Goal: Task Accomplishment & Management: Manage account settings

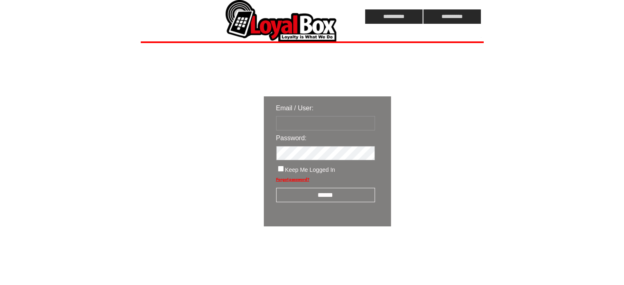
type input "**********"
click at [345, 195] on input "******" at bounding box center [325, 195] width 99 height 14
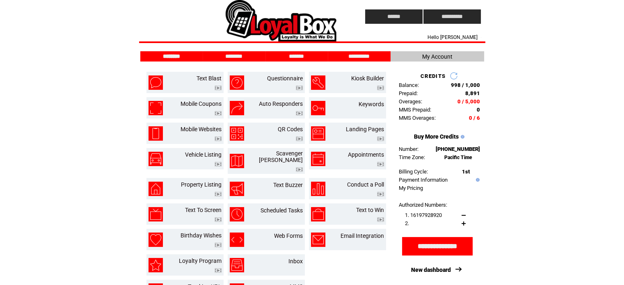
click at [453, 75] on link at bounding box center [454, 76] width 8 height 8
click at [453, 76] on link at bounding box center [454, 76] width 8 height 8
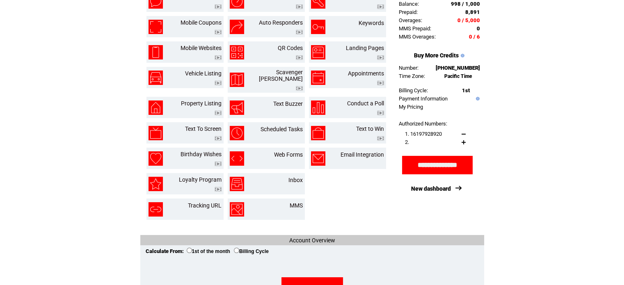
scroll to position [82, 0]
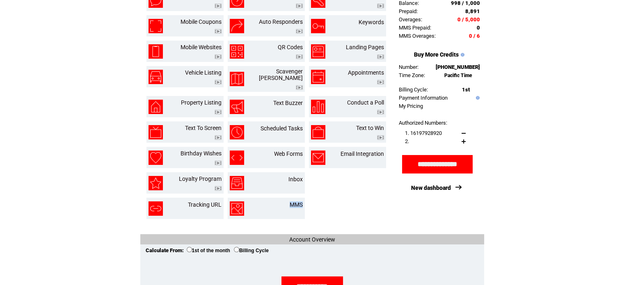
drag, startPoint x: 281, startPoint y: 198, endPoint x: 341, endPoint y: 202, distance: 60.4
click at [341, 202] on tr "Tracking URL MMS" at bounding box center [266, 208] width 243 height 25
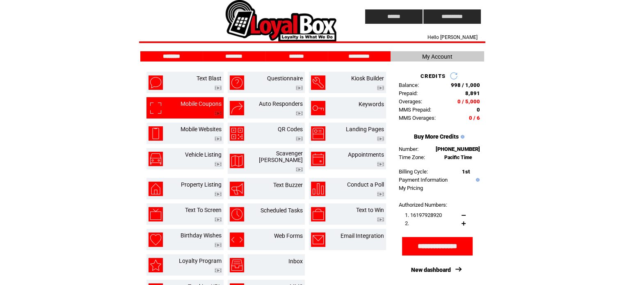
click at [199, 108] on td at bounding box center [201, 111] width 41 height 9
click at [200, 103] on link "Mobile Coupons" at bounding box center [201, 104] width 41 height 7
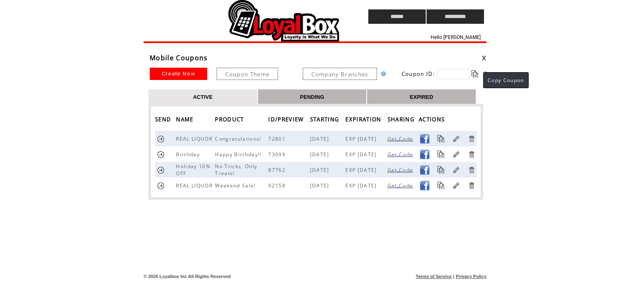
click at [475, 75] on link at bounding box center [475, 74] width 8 height 8
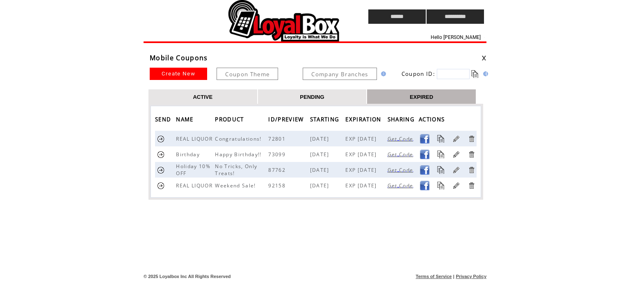
click at [343, 98] on td "PENDING" at bounding box center [313, 96] width 110 height 14
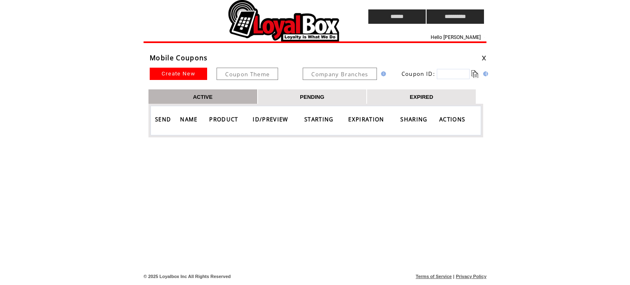
click at [416, 98] on link "EXPIRED" at bounding box center [421, 96] width 23 height 7
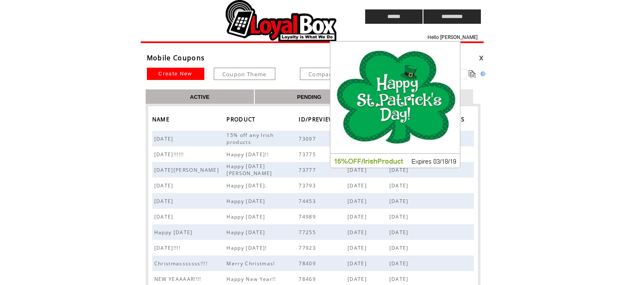
click at [305, 138] on span "73097" at bounding box center [308, 138] width 19 height 7
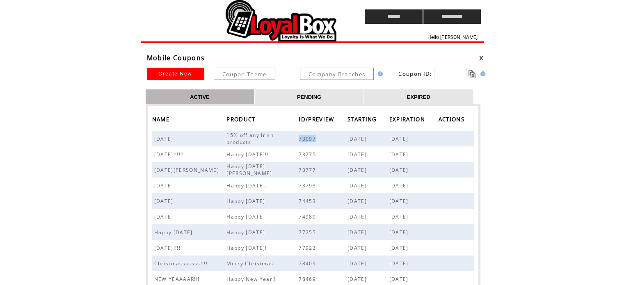
click at [320, 95] on link "PENDING" at bounding box center [309, 96] width 24 height 7
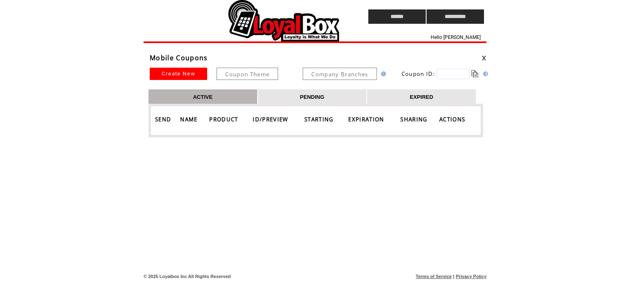
click at [413, 96] on link "EXPIRED" at bounding box center [421, 96] width 23 height 7
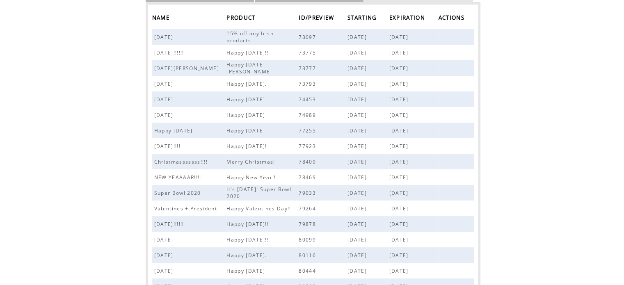
scroll to position [123, 0]
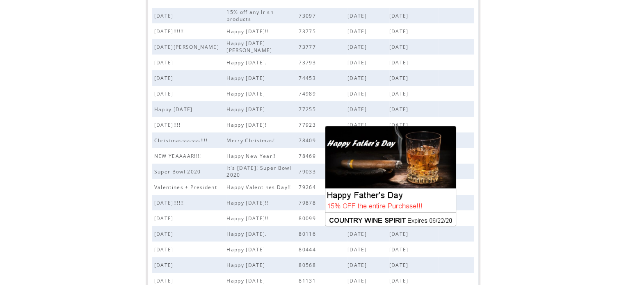
click at [302, 250] on span "80444" at bounding box center [308, 249] width 19 height 7
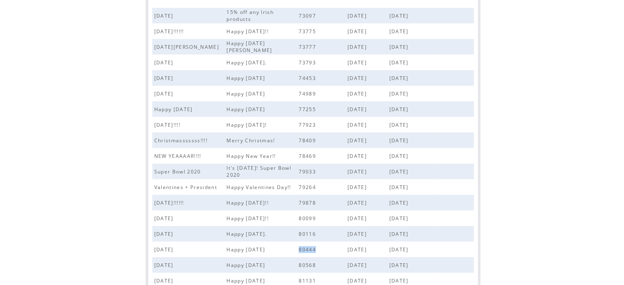
copy span "80444"
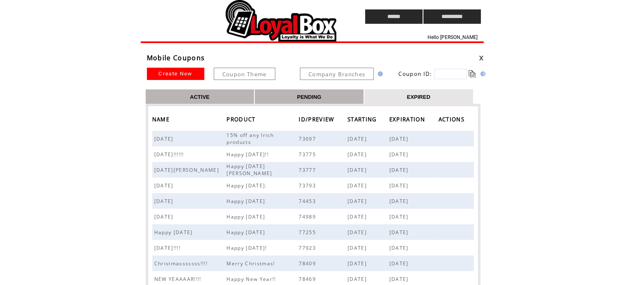
click at [450, 73] on input "text" at bounding box center [450, 74] width 33 height 10
paste input "*****"
type input "*****"
click at [472, 73] on link at bounding box center [473, 74] width 8 height 8
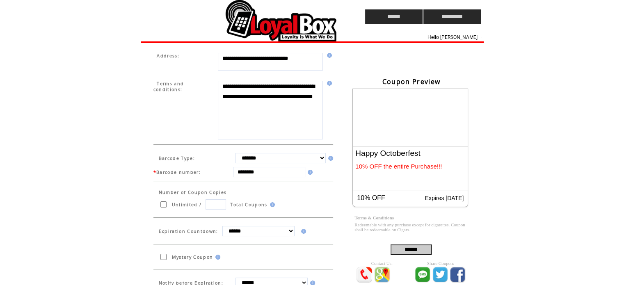
click at [258, 66] on textarea "**********" at bounding box center [270, 62] width 105 height 18
click at [284, 96] on textarea "**********" at bounding box center [270, 110] width 105 height 59
click at [246, 117] on textarea "**********" at bounding box center [270, 110] width 105 height 59
drag, startPoint x: 235, startPoint y: 116, endPoint x: 222, endPoint y: 106, distance: 16.1
click at [222, 106] on textarea "**********" at bounding box center [270, 110] width 105 height 59
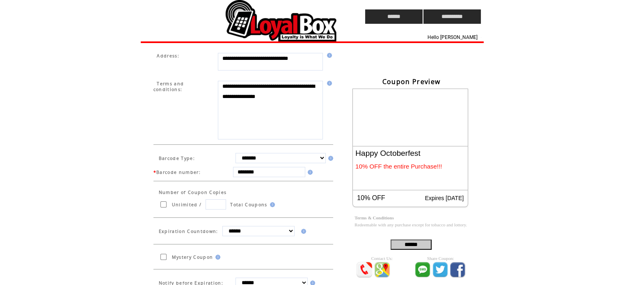
click at [301, 111] on textarea "**********" at bounding box center [270, 110] width 105 height 59
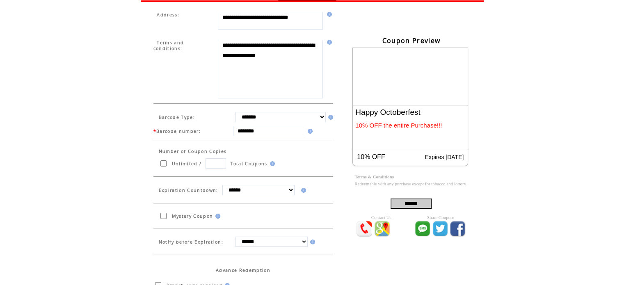
scroll to position [82, 0]
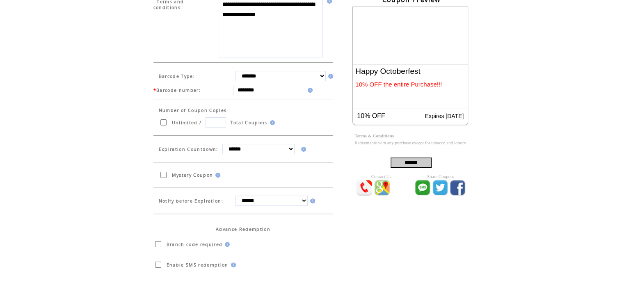
type textarea "**********"
click at [274, 92] on input "********" at bounding box center [269, 90] width 72 height 10
type input "*"
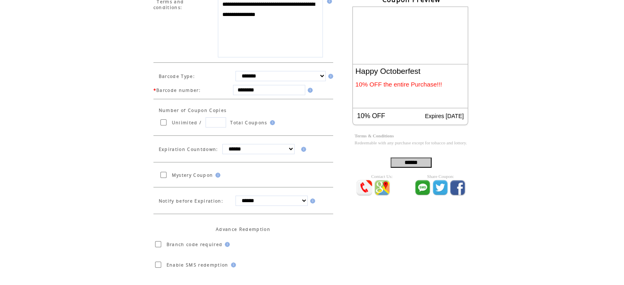
type input "********"
click at [517, 157] on html "**********" at bounding box center [312, 60] width 624 height 285
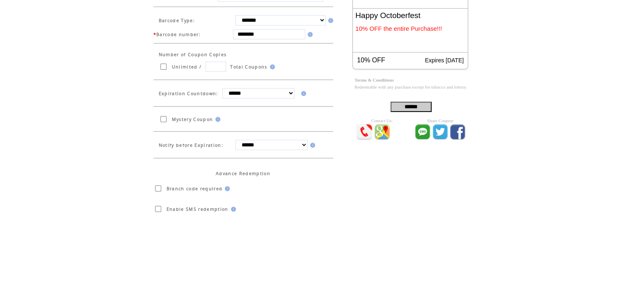
scroll to position [164, 0]
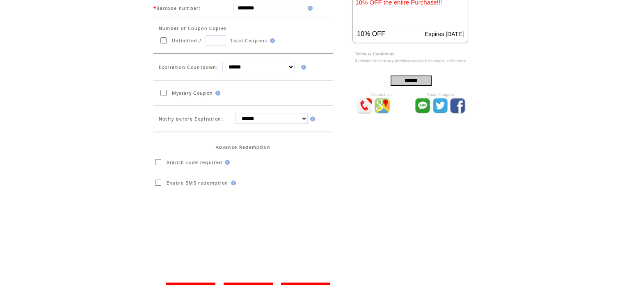
click at [245, 68] on select "**********" at bounding box center [258, 67] width 72 height 10
click at [259, 119] on select "****** ******** ***** ****** ****** ****** ****** ****** ****** ****** ****** *…" at bounding box center [271, 119] width 72 height 10
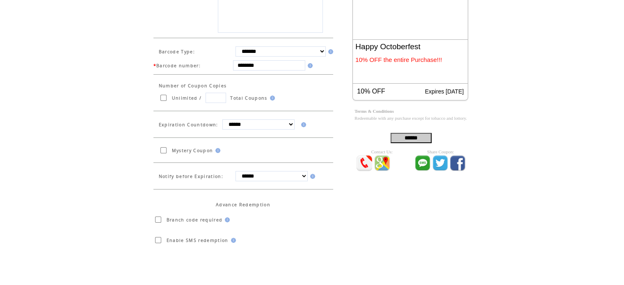
scroll to position [188, 0]
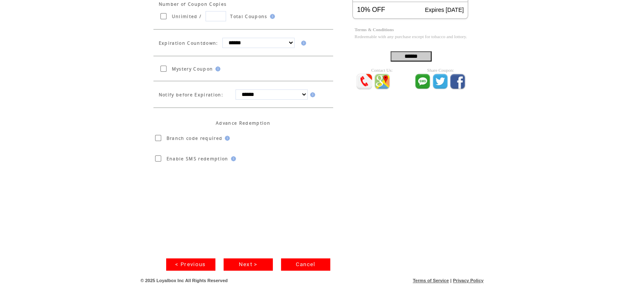
click at [197, 262] on link "< Previous" at bounding box center [190, 264] width 49 height 12
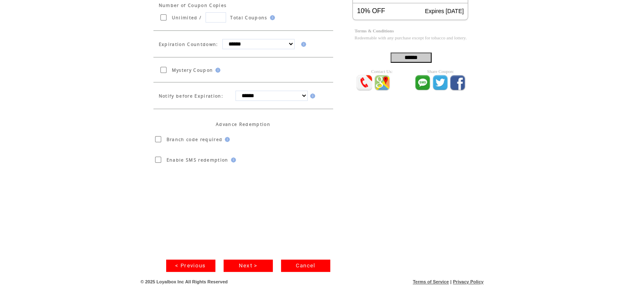
scroll to position [188, 0]
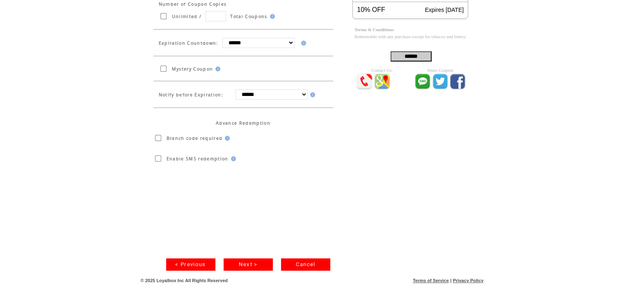
click at [260, 260] on link "Next >" at bounding box center [248, 264] width 49 height 12
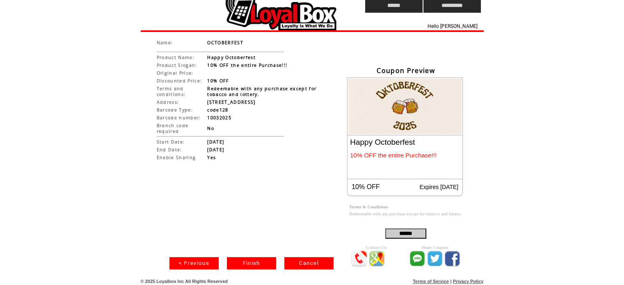
scroll to position [21, 0]
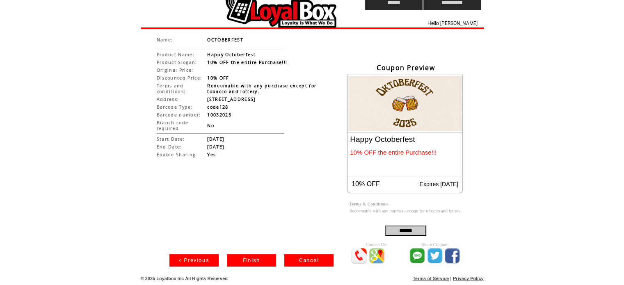
click at [266, 254] on link "Finish" at bounding box center [251, 260] width 49 height 12
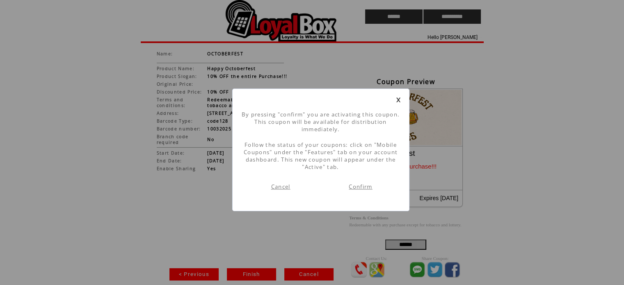
click at [354, 189] on link "Confirm" at bounding box center [360, 186] width 23 height 7
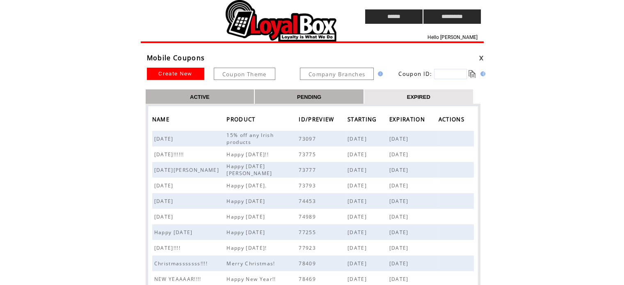
click at [480, 57] on link at bounding box center [481, 57] width 5 height 5
click at [216, 95] on td "ACTIVE" at bounding box center [201, 96] width 110 height 14
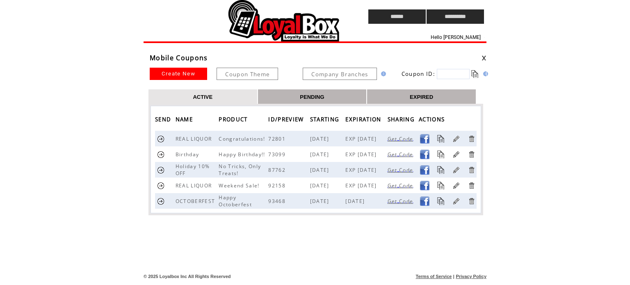
click at [165, 202] on td at bounding box center [165, 201] width 21 height 16
click at [162, 202] on link at bounding box center [161, 201] width 8 height 8
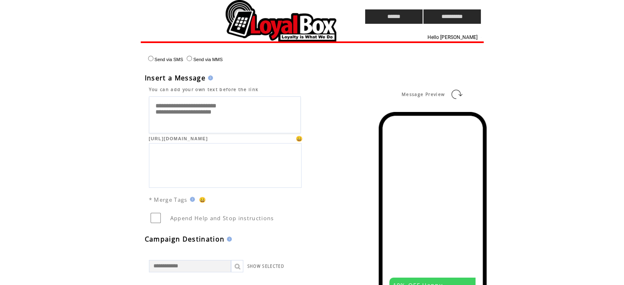
drag, startPoint x: 240, startPoint y: 117, endPoint x: 155, endPoint y: 92, distance: 88.0
click at [155, 92] on td "**********" at bounding box center [224, 113] width 159 height 42
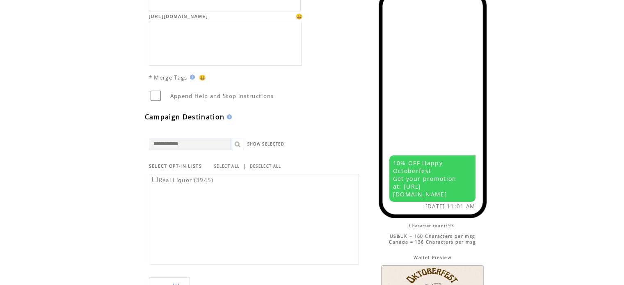
scroll to position [41, 0]
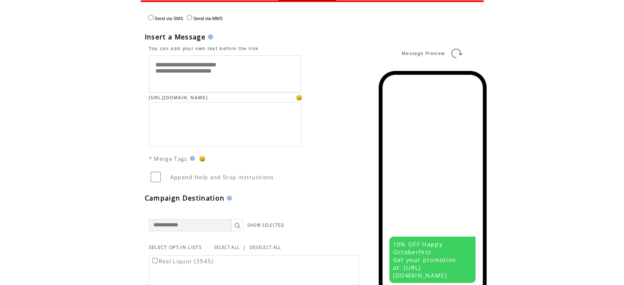
drag, startPoint x: 243, startPoint y: 77, endPoint x: 145, endPoint y: 56, distance: 100.3
click at [145, 56] on td "**********" at bounding box center [224, 72] width 159 height 42
type textarea "*"
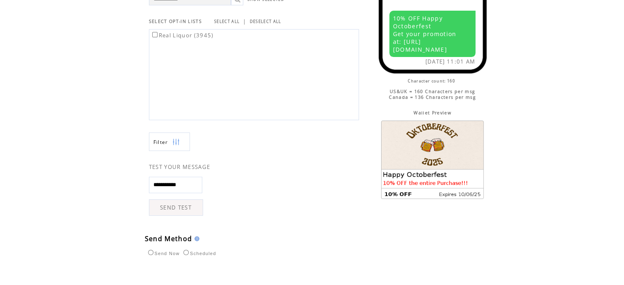
scroll to position [287, 0]
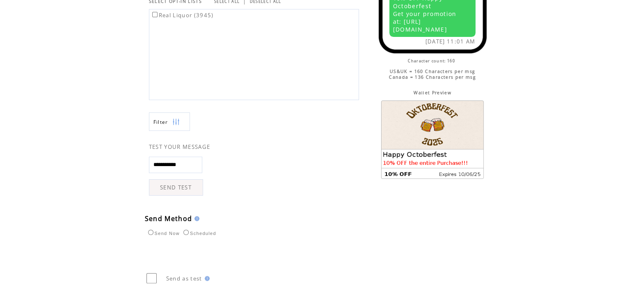
type textarea "**********"
click at [196, 164] on input "**********" at bounding box center [175, 165] width 53 height 16
click at [218, 177] on td at bounding box center [214, 169] width 8 height 53
click at [157, 164] on input "**********" at bounding box center [175, 165] width 53 height 16
type input "**********"
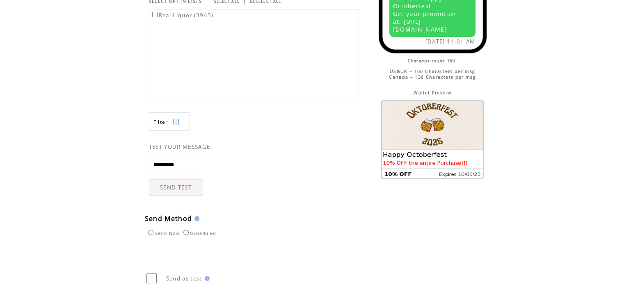
click at [286, 167] on td "**********" at bounding box center [254, 163] width 210 height 65
click at [182, 184] on link "SEND TEST" at bounding box center [176, 187] width 54 height 16
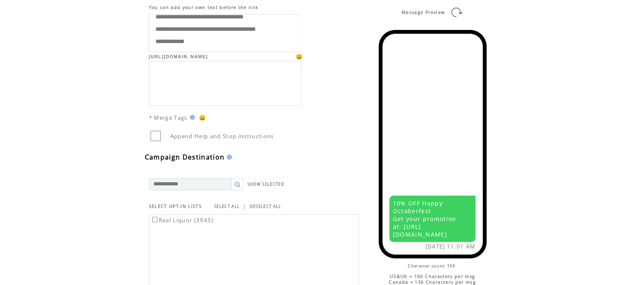
scroll to position [0, 0]
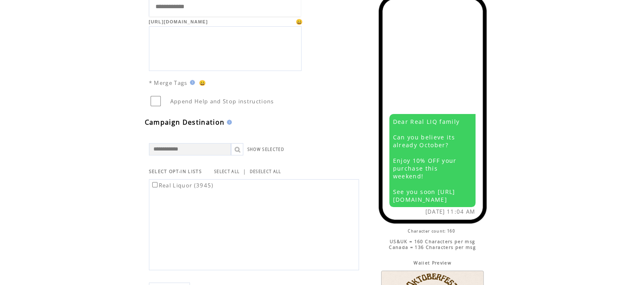
scroll to position [164, 0]
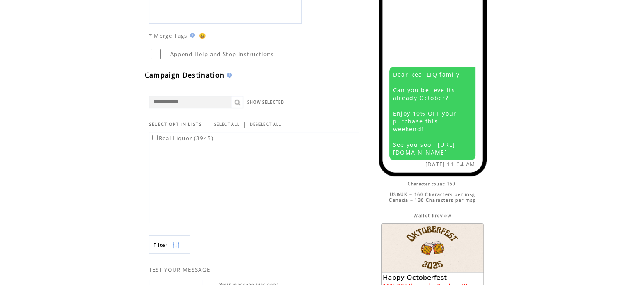
click at [197, 140] on label "Real Liquor (3945)" at bounding box center [182, 138] width 63 height 7
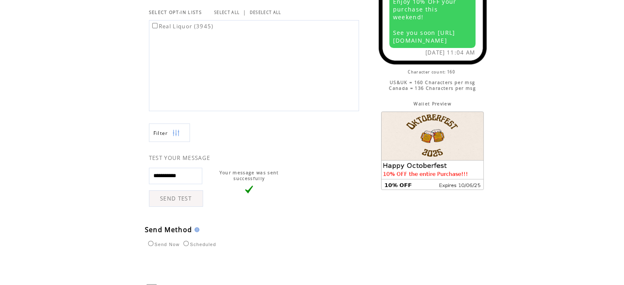
scroll to position [389, 0]
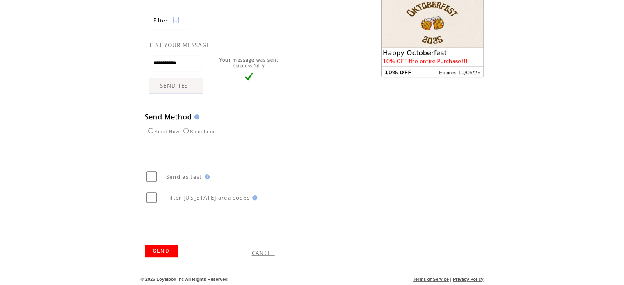
click at [171, 251] on link "SEND" at bounding box center [161, 251] width 33 height 12
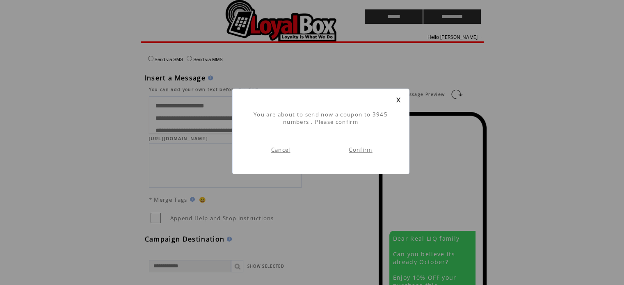
drag, startPoint x: 359, startPoint y: 151, endPoint x: 354, endPoint y: 151, distance: 5.0
click at [359, 151] on link "Confirm" at bounding box center [360, 149] width 23 height 7
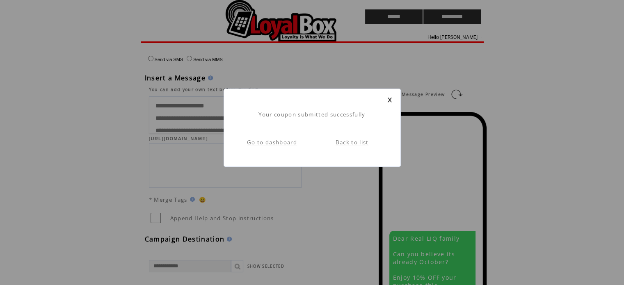
click at [288, 145] on link "Go to dashboard" at bounding box center [272, 142] width 50 height 7
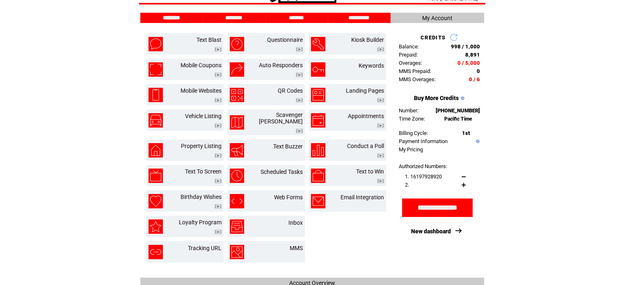
scroll to position [24, 0]
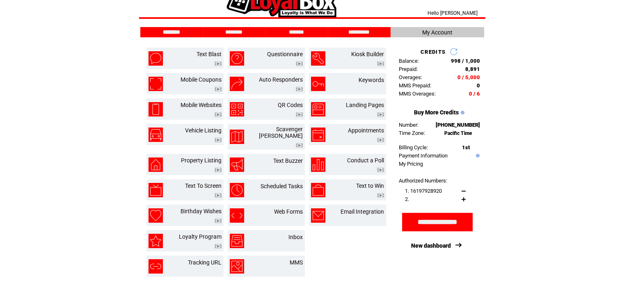
click at [462, 199] on link at bounding box center [464, 199] width 4 height 4
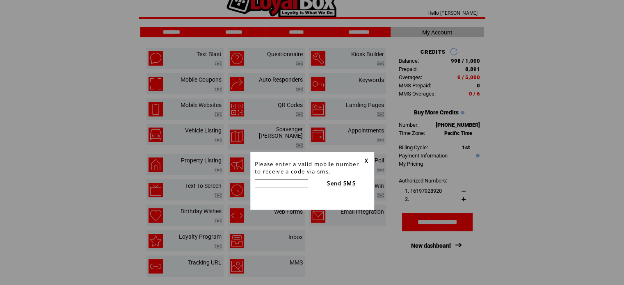
click at [280, 183] on input "text" at bounding box center [281, 183] width 53 height 8
type input "**********"
click at [368, 160] on td "X" at bounding box center [367, 165] width 5 height 19
click at [366, 160] on link "X" at bounding box center [367, 160] width 4 height 7
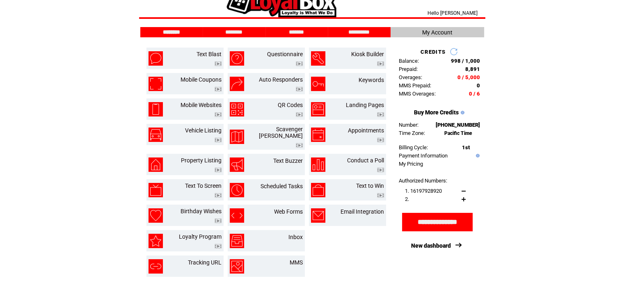
click at [535, 180] on html "**********" at bounding box center [312, 118] width 624 height 285
click at [446, 247] on link "New dashboard" at bounding box center [431, 245] width 40 height 7
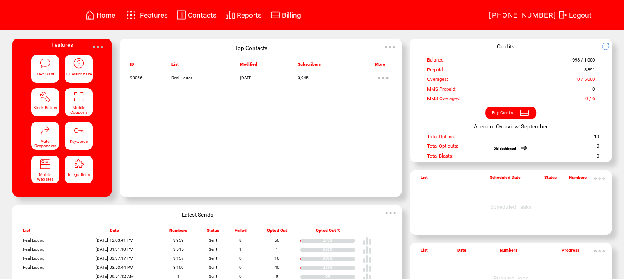
scroll to position [33, 0]
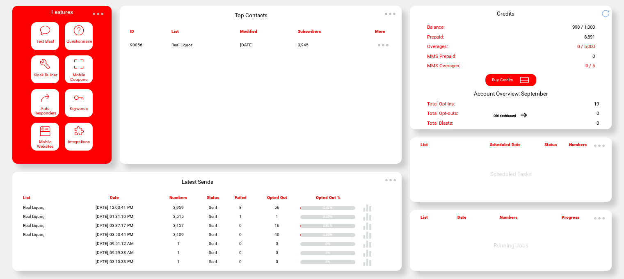
click at [372, 210] on img at bounding box center [367, 207] width 9 height 9
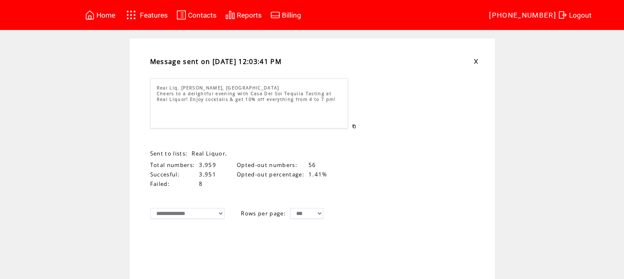
click at [477, 61] on link at bounding box center [475, 61] width 5 height 5
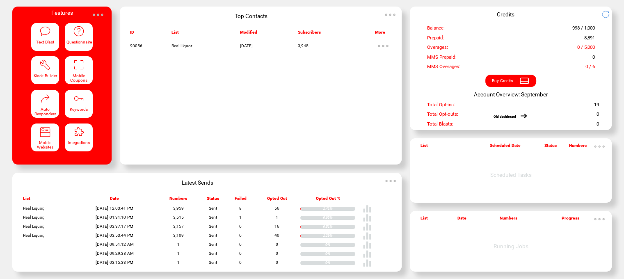
scroll to position [33, 0]
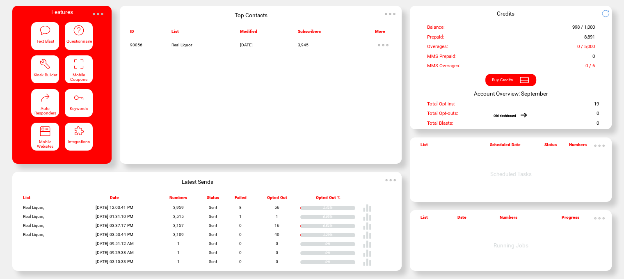
click at [372, 218] on img at bounding box center [367, 217] width 9 height 9
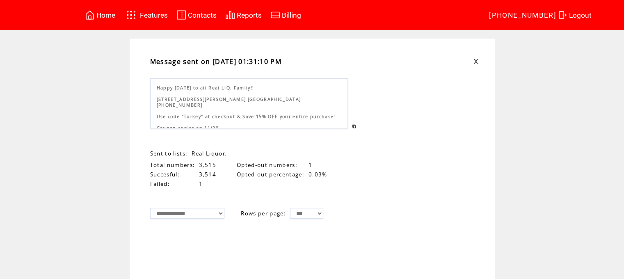
click at [476, 62] on td at bounding box center [465, 61] width 33 height 9
click at [478, 62] on link at bounding box center [475, 61] width 5 height 5
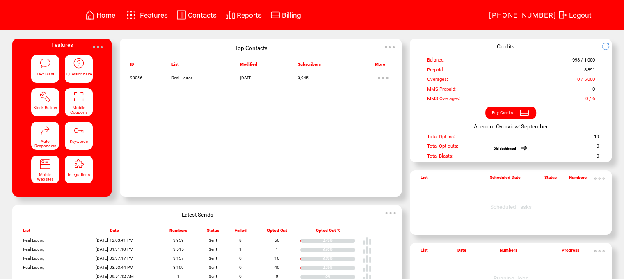
click at [202, 215] on span "Latest Sends" at bounding box center [198, 214] width 32 height 7
click at [399, 210] on img at bounding box center [390, 213] width 16 height 16
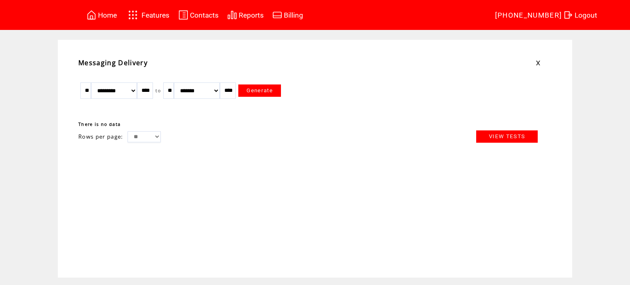
click at [281, 92] on link "Generate" at bounding box center [259, 91] width 43 height 12
click at [505, 140] on link "VIEW TESTS" at bounding box center [507, 136] width 62 height 12
click at [537, 59] on td at bounding box center [548, 62] width 24 height 9
click at [538, 62] on link at bounding box center [538, 62] width 5 height 5
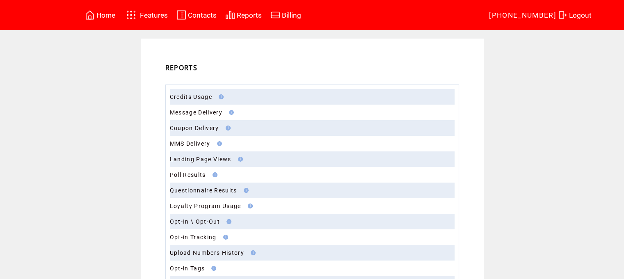
click at [111, 15] on span "Home" at bounding box center [105, 15] width 19 height 8
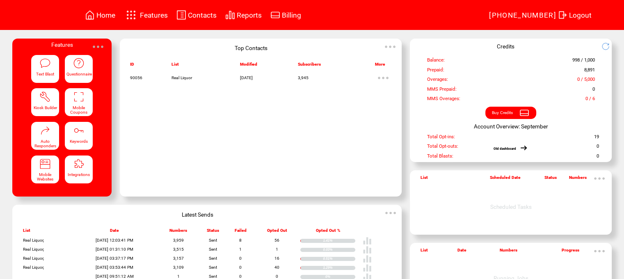
scroll to position [33, 0]
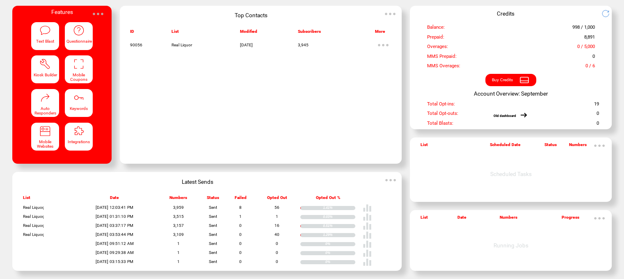
click at [520, 114] on td at bounding box center [518, 116] width 4 height 8
click at [514, 114] on link "Old dashboard" at bounding box center [505, 116] width 23 height 4
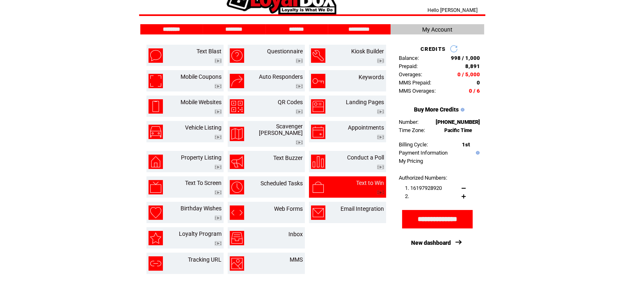
scroll to position [41, 0]
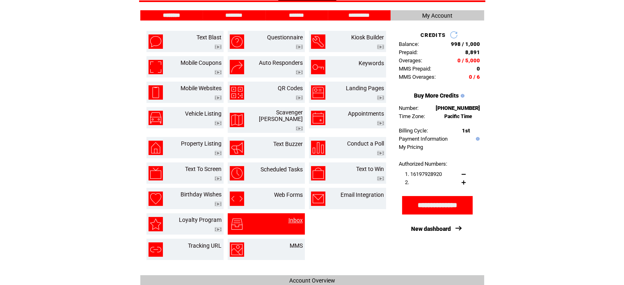
click at [294, 217] on link "Inbox" at bounding box center [295, 220] width 14 height 7
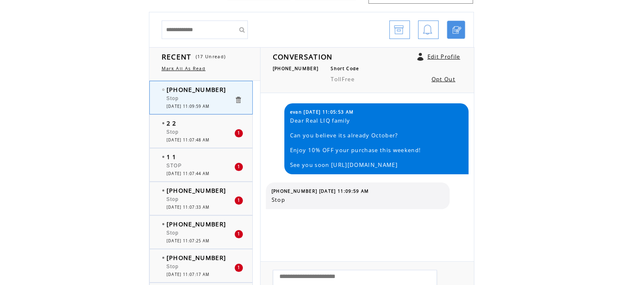
scroll to position [82, 0]
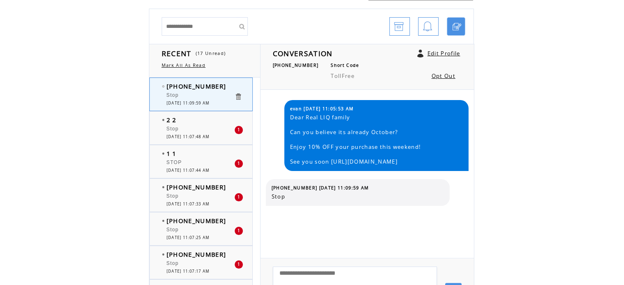
click at [225, 124] on div at bounding box center [201, 125] width 68 height 2
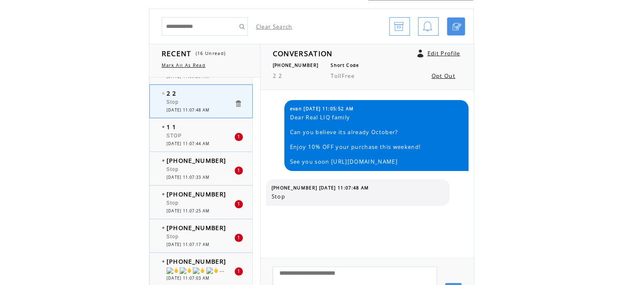
scroll to position [41, 0]
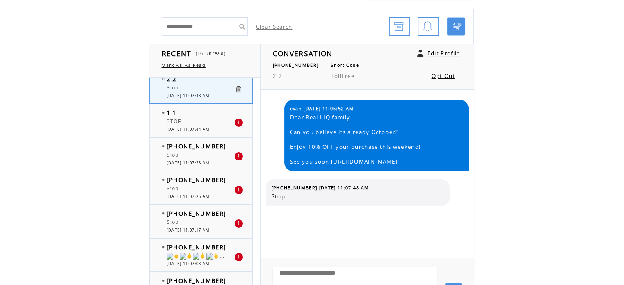
click at [189, 151] on div at bounding box center [201, 151] width 68 height 2
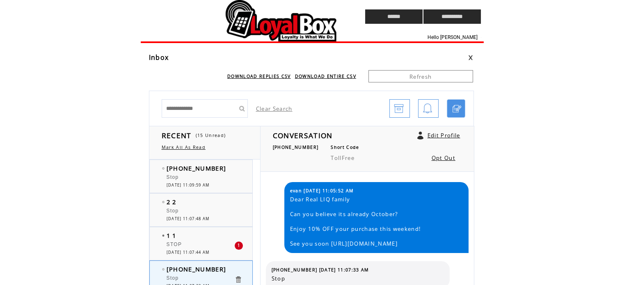
scroll to position [41, 0]
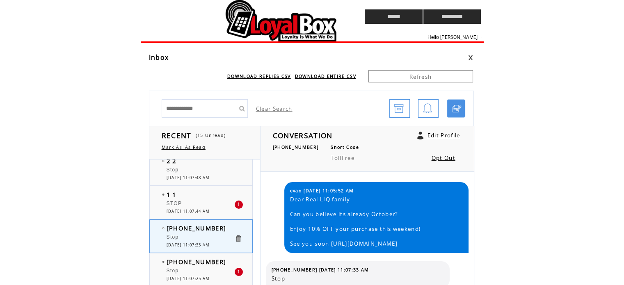
click at [205, 201] on div "STOP" at bounding box center [201, 205] width 68 height 8
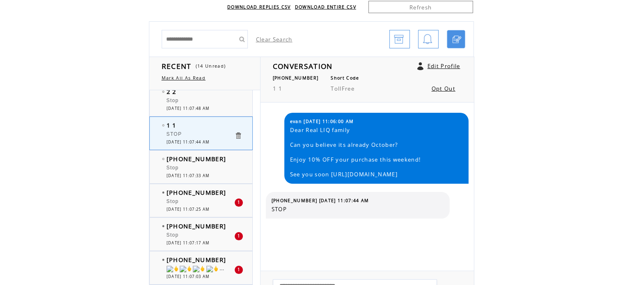
scroll to position [82, 0]
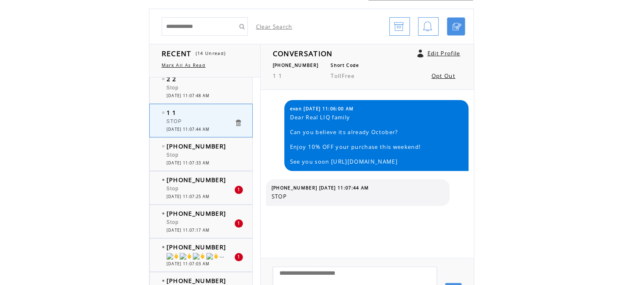
click at [206, 153] on div "Stop" at bounding box center [201, 156] width 68 height 8
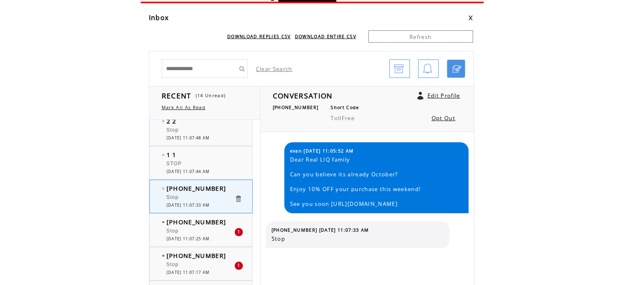
scroll to position [41, 0]
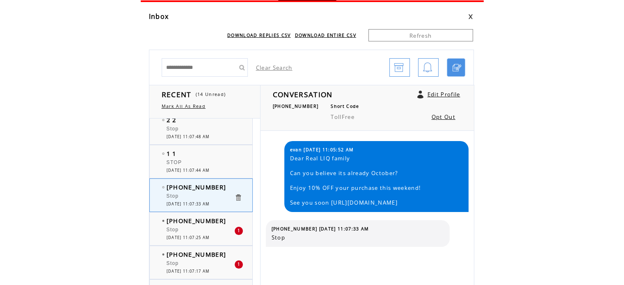
click at [226, 228] on div "Stop" at bounding box center [201, 231] width 68 height 8
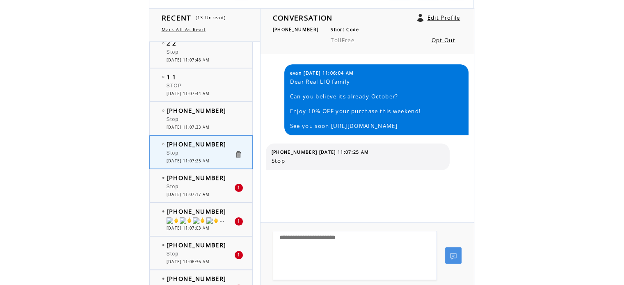
scroll to position [123, 0]
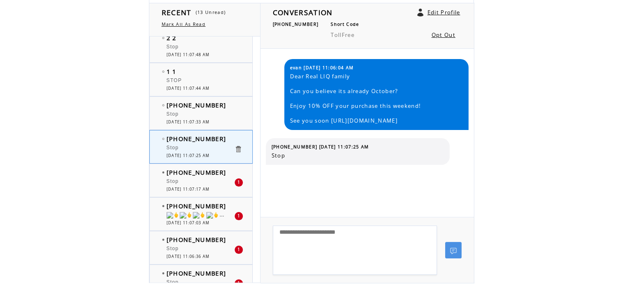
drag, startPoint x: 222, startPoint y: 183, endPoint x: 252, endPoint y: 190, distance: 30.6
click at [222, 183] on div "Stop" at bounding box center [201, 182] width 68 height 8
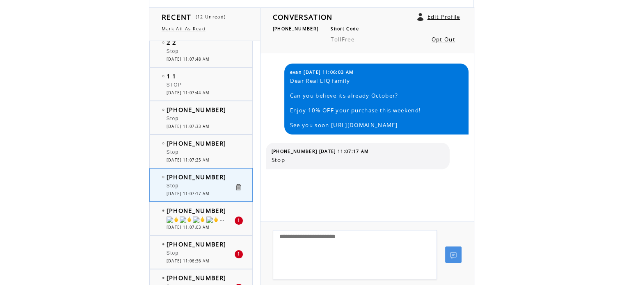
scroll to position [123, 0]
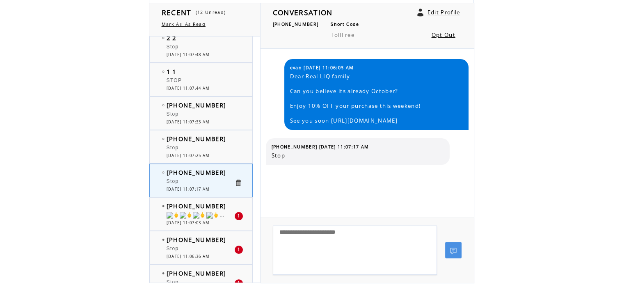
click at [202, 213] on img at bounding box center [199, 215] width 13 height 7
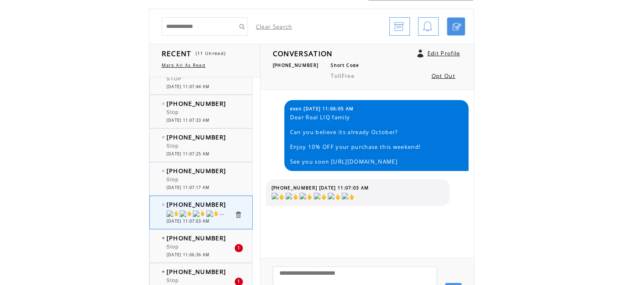
scroll to position [123, 0]
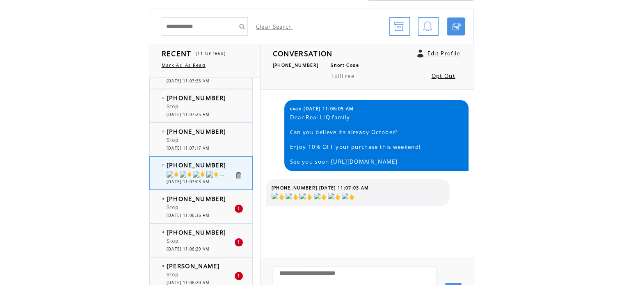
click at [200, 218] on div "(619) 755-5852 Stop 1 10/03/2025 11:06:36 AM" at bounding box center [209, 206] width 119 height 33
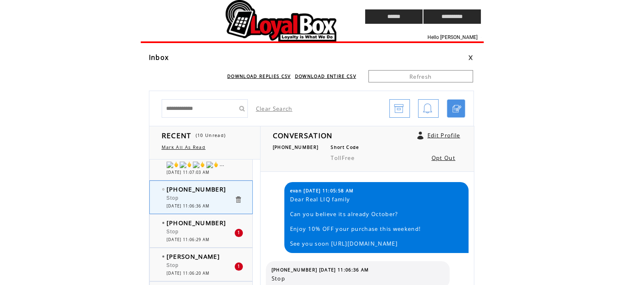
scroll to position [246, 0]
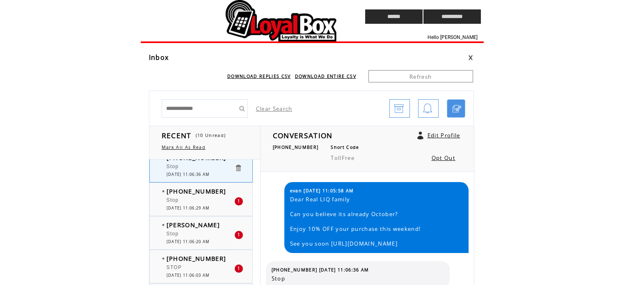
click at [189, 197] on div "Stop" at bounding box center [201, 201] width 68 height 8
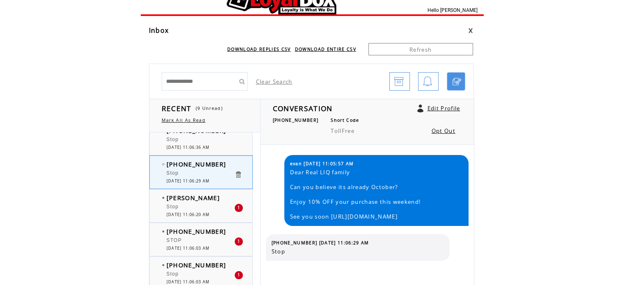
scroll to position [41, 0]
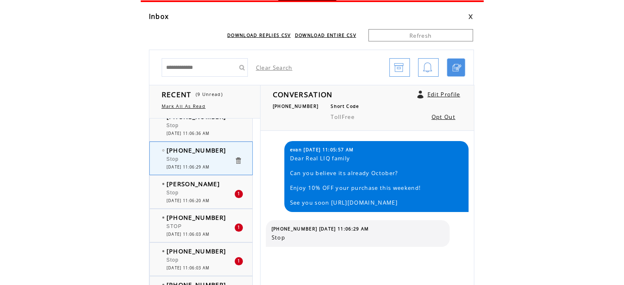
click at [206, 200] on span "[DATE] 11:06:20 AM" at bounding box center [188, 200] width 43 height 5
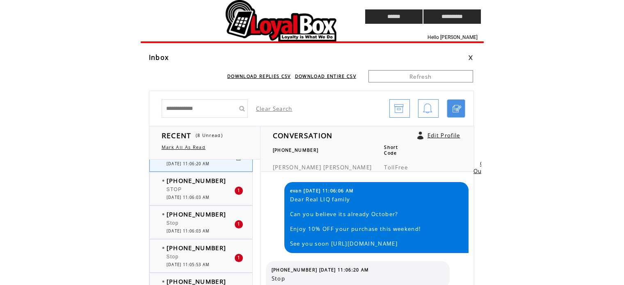
scroll to position [328, 0]
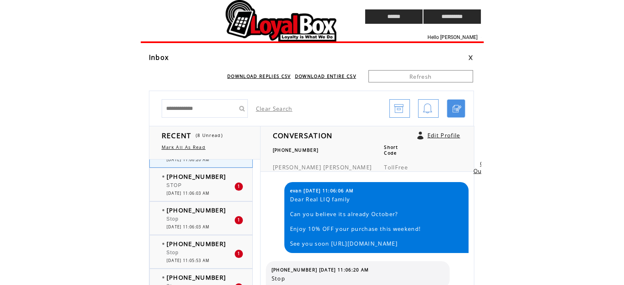
click at [210, 191] on span "[DATE] 11:06:03 AM" at bounding box center [188, 193] width 43 height 5
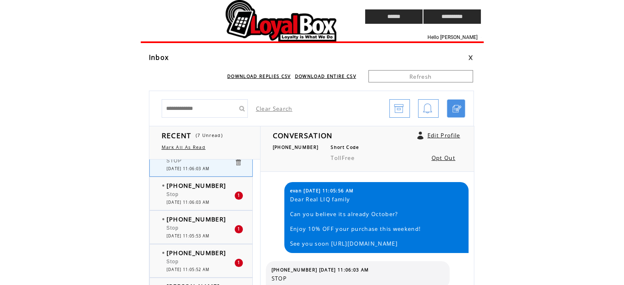
scroll to position [356, 0]
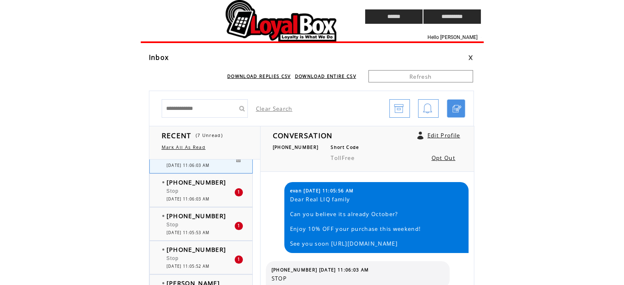
click at [190, 192] on div "Stop" at bounding box center [201, 192] width 68 height 8
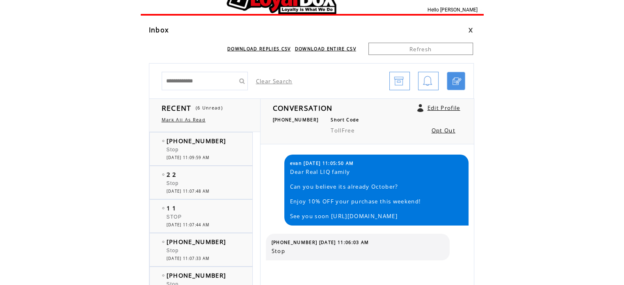
scroll to position [356, 0]
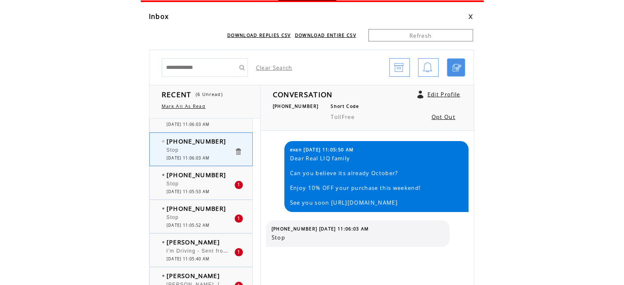
click at [208, 195] on div "[PHONE_NUMBER] Stop 1 [DATE] 11:05:53 AM" at bounding box center [209, 183] width 119 height 33
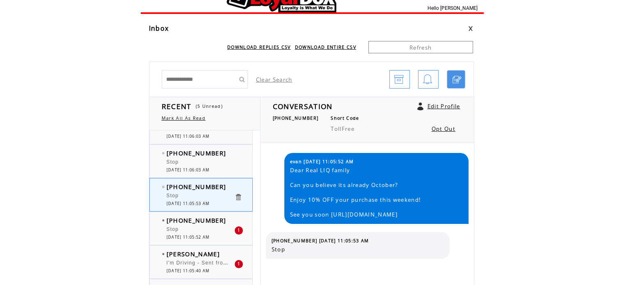
scroll to position [41, 0]
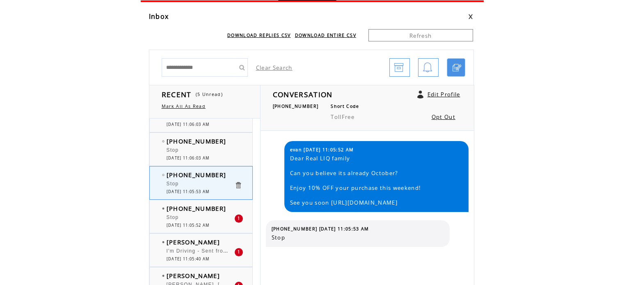
click at [210, 223] on span "[DATE] 11:05:52 AM" at bounding box center [188, 225] width 43 height 5
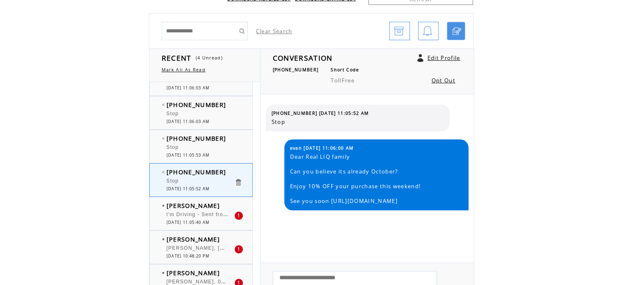
scroll to position [82, 0]
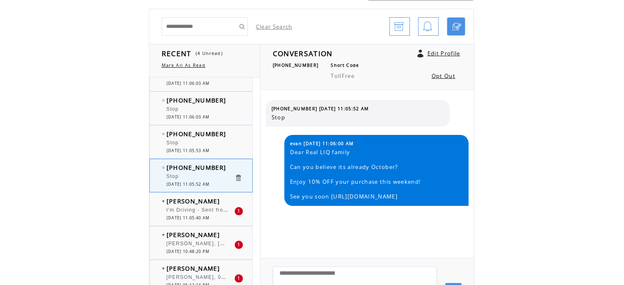
click at [199, 208] on span "I'm Driving - Sent from My Car" at bounding box center [208, 209] width 82 height 8
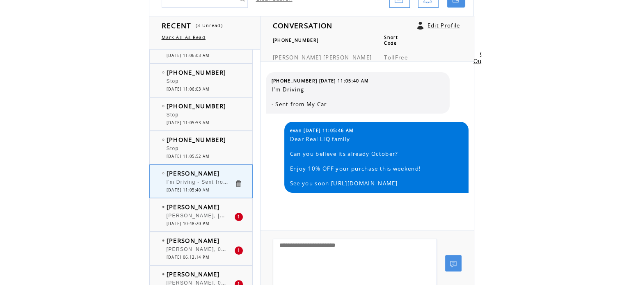
scroll to position [123, 0]
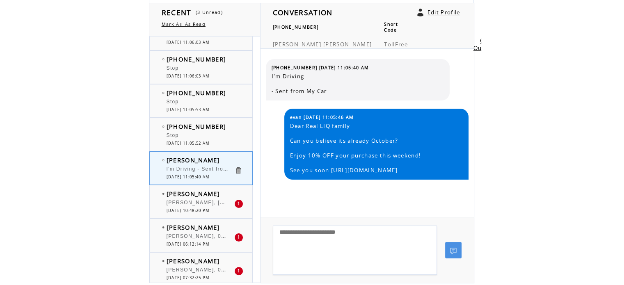
click at [210, 198] on span "[PERSON_NAME], [DATE]" at bounding box center [202, 202] width 70 height 8
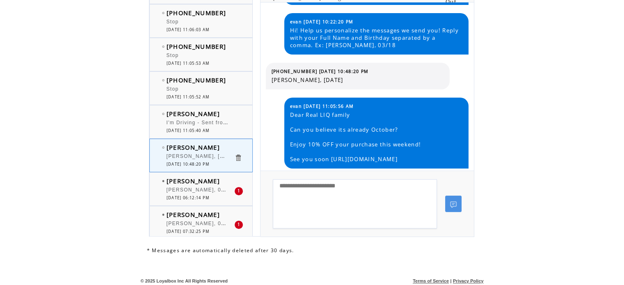
scroll to position [171, 0]
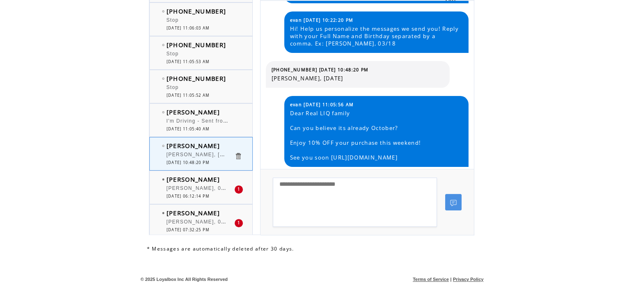
click at [195, 187] on div "[PERSON_NAME], 01/68" at bounding box center [201, 189] width 68 height 8
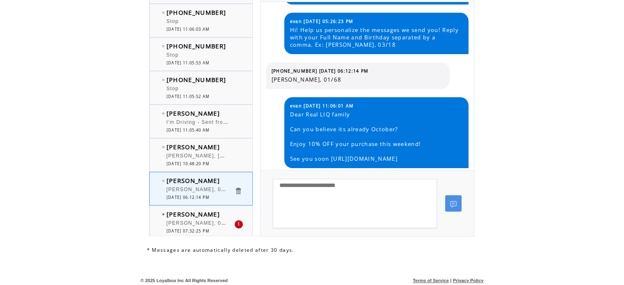
scroll to position [171, 0]
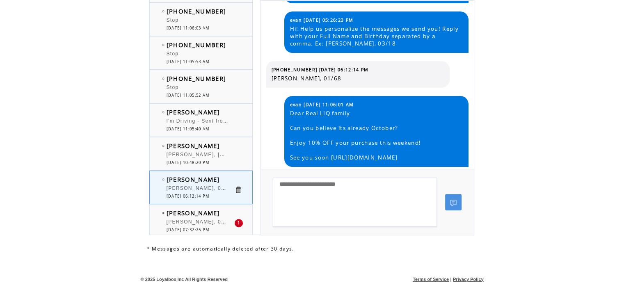
drag, startPoint x: 205, startPoint y: 211, endPoint x: 216, endPoint y: 210, distance: 11.1
click at [205, 211] on td "[PERSON_NAME]" at bounding box center [201, 213] width 68 height 8
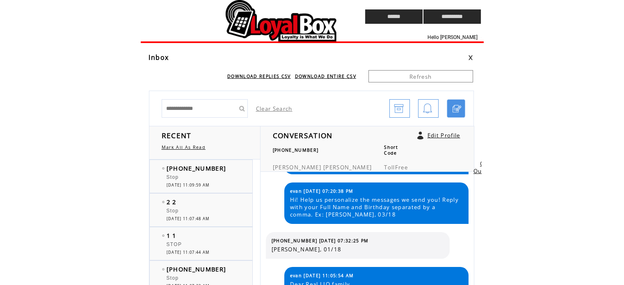
click at [469, 57] on link at bounding box center [470, 57] width 5 height 5
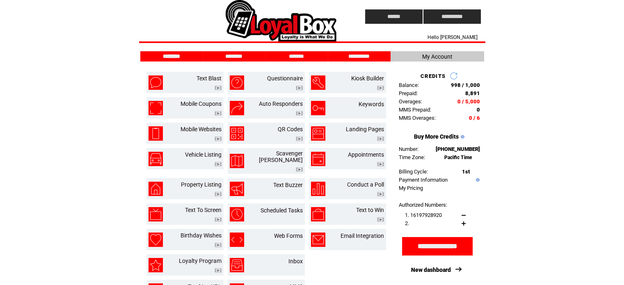
click at [452, 78] on link at bounding box center [454, 76] width 8 height 8
click at [549, 108] on html "**********" at bounding box center [312, 142] width 624 height 285
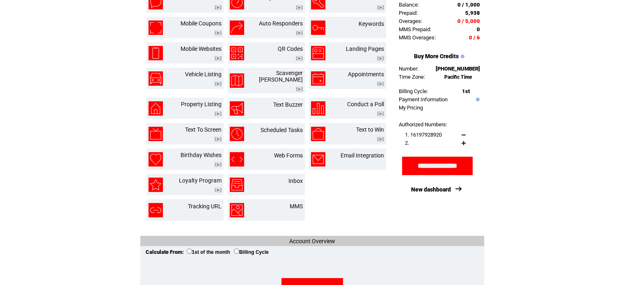
scroll to position [82, 0]
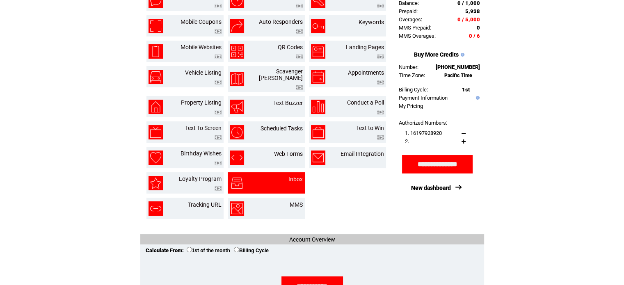
click at [266, 178] on td at bounding box center [249, 183] width 39 height 14
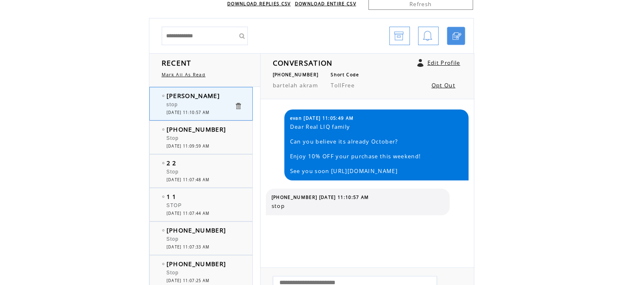
scroll to position [82, 0]
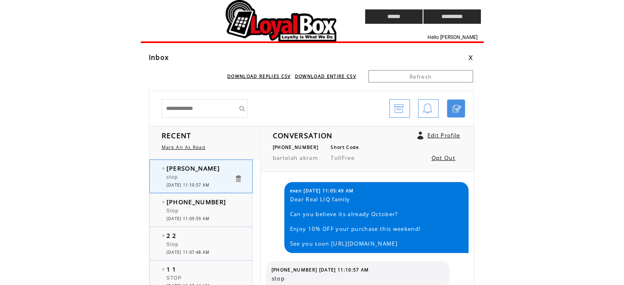
drag, startPoint x: 471, startPoint y: 56, endPoint x: 464, endPoint y: 62, distance: 9.0
click at [471, 56] on link at bounding box center [470, 57] width 5 height 5
click at [469, 57] on link at bounding box center [470, 57] width 5 height 5
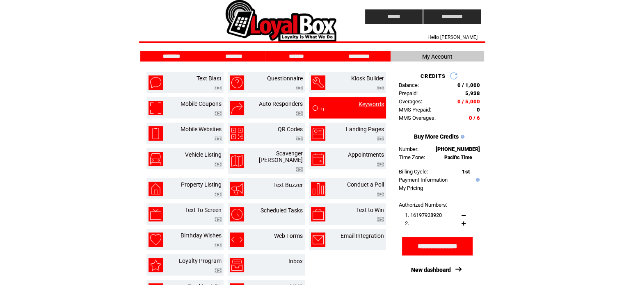
click at [366, 105] on link "Keywords" at bounding box center [371, 104] width 25 height 7
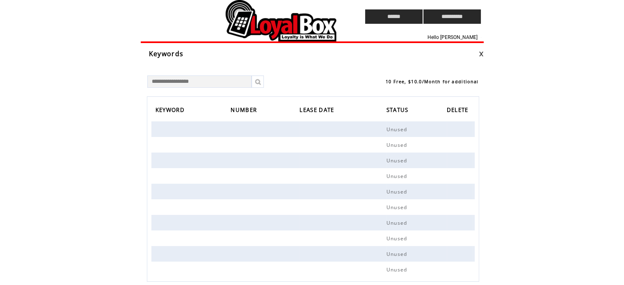
click at [480, 54] on link at bounding box center [481, 53] width 5 height 5
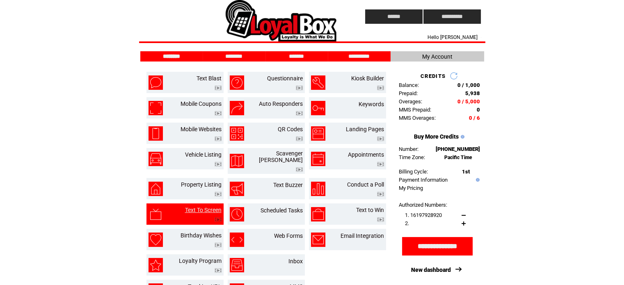
click at [199, 207] on link "Text To Screen" at bounding box center [203, 210] width 37 height 7
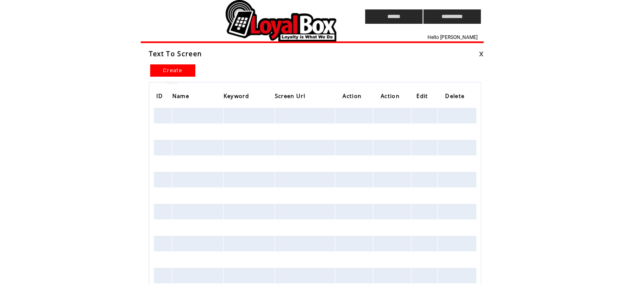
click at [482, 54] on link at bounding box center [481, 53] width 5 height 5
click at [180, 68] on link "Create New" at bounding box center [172, 70] width 45 height 12
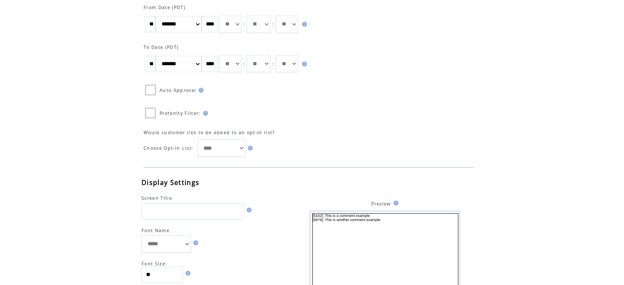
scroll to position [361, 0]
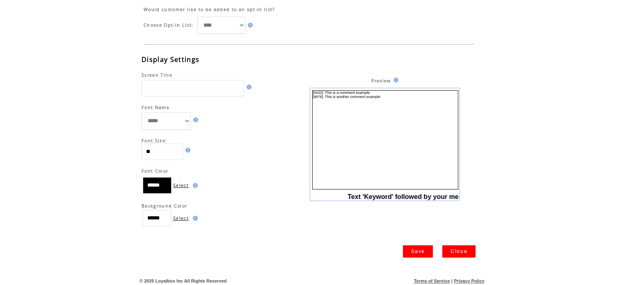
click at [468, 252] on link "Close" at bounding box center [458, 251] width 33 height 12
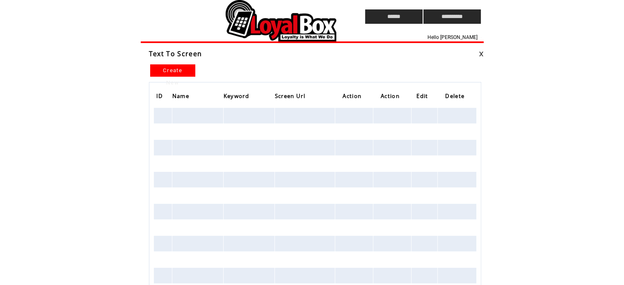
click at [481, 55] on link at bounding box center [481, 53] width 5 height 5
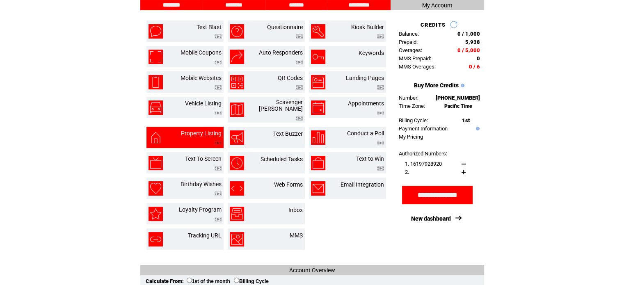
scroll to position [82, 0]
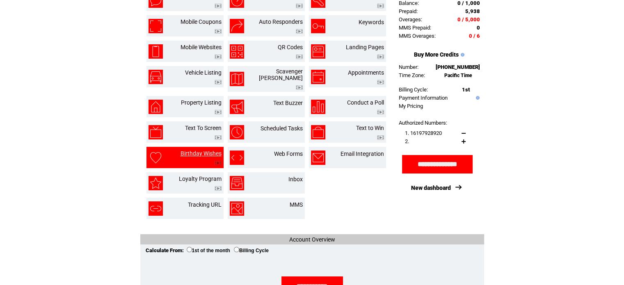
click at [206, 150] on link "Birthday Wishes" at bounding box center [201, 153] width 41 height 7
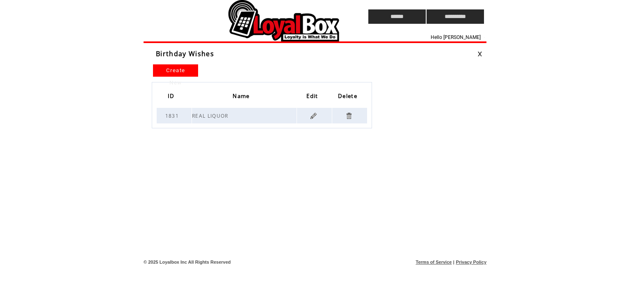
click at [313, 116] on link at bounding box center [314, 116] width 8 height 8
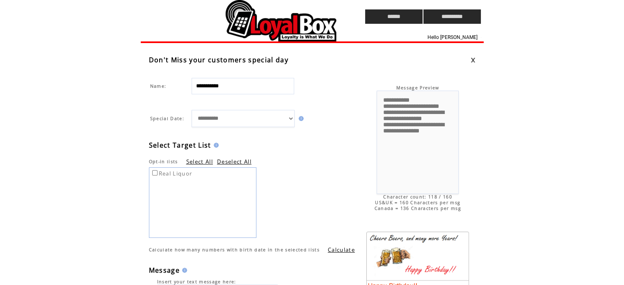
drag, startPoint x: 255, startPoint y: 119, endPoint x: 261, endPoint y: 110, distance: 10.3
click at [255, 119] on select "**********" at bounding box center [243, 118] width 103 height 17
click at [332, 155] on td "Opt-in lists Select All Deselect All" at bounding box center [312, 158] width 327 height 16
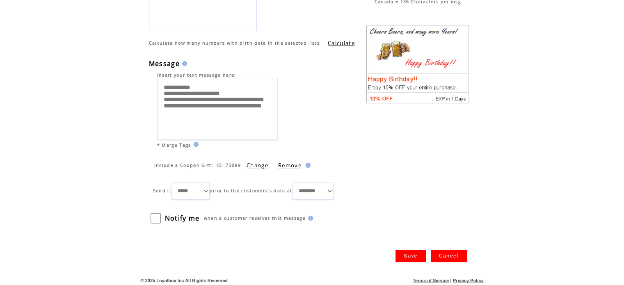
scroll to position [207, 0]
click at [190, 189] on select "****** ***** ****** ****** ****** ****** ****** ****** ******* ******* *******" at bounding box center [190, 190] width 38 height 17
select select "*"
click at [172, 182] on select "****** ***** ****** ****** ****** ****** ****** ****** ******* ******* *******" at bounding box center [190, 190] width 38 height 17
click at [416, 255] on link "Save" at bounding box center [410, 255] width 30 height 12
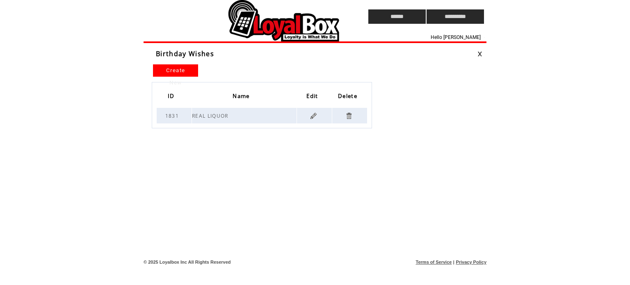
click at [480, 53] on link at bounding box center [480, 53] width 5 height 5
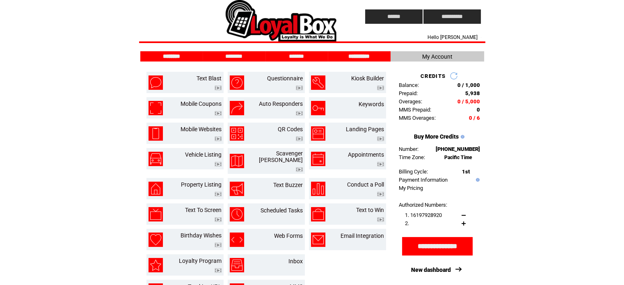
click at [357, 54] on input "**********" at bounding box center [359, 56] width 62 height 7
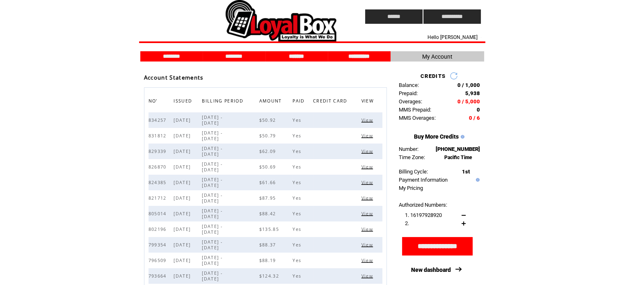
click at [291, 54] on input "*******" at bounding box center [297, 56] width 62 height 7
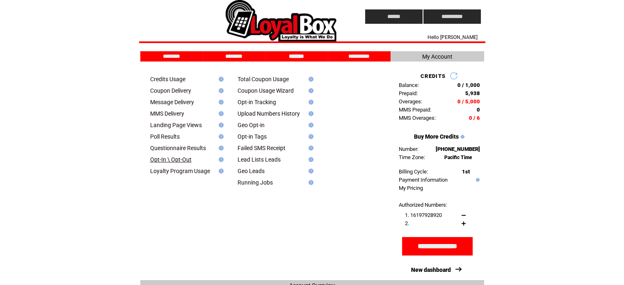
click at [181, 160] on link "Opt-In \ Opt-Out" at bounding box center [170, 159] width 41 height 7
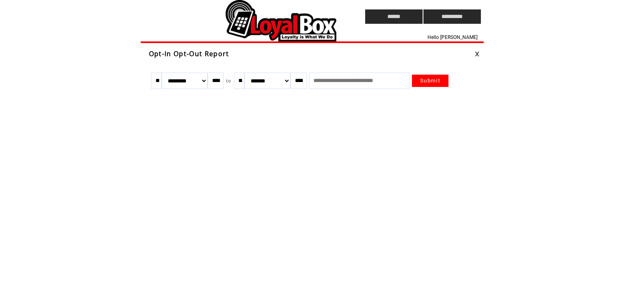
drag, startPoint x: 455, startPoint y: 81, endPoint x: 441, endPoint y: 91, distance: 17.6
click at [448, 81] on link "Submit" at bounding box center [430, 81] width 37 height 12
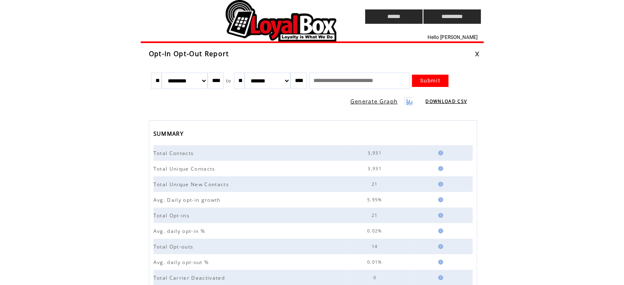
click at [478, 52] on link at bounding box center [477, 53] width 5 height 5
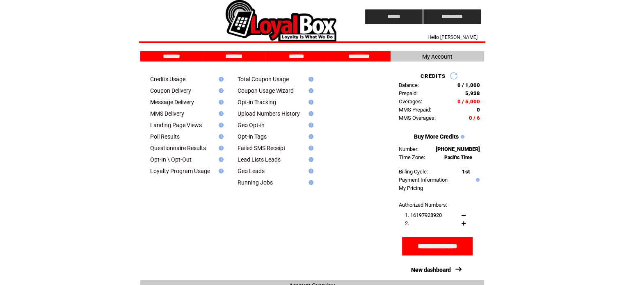
click at [240, 55] on input "********" at bounding box center [234, 56] width 62 height 7
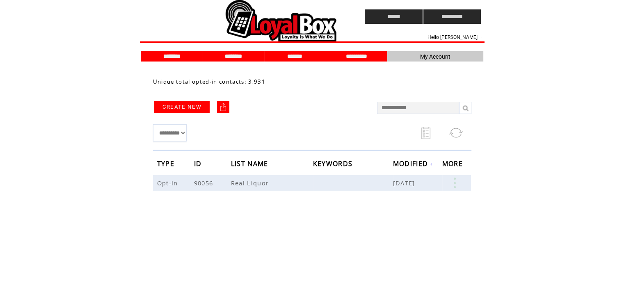
click at [160, 54] on input "********" at bounding box center [172, 56] width 62 height 7
